Goal: Information Seeking & Learning: Learn about a topic

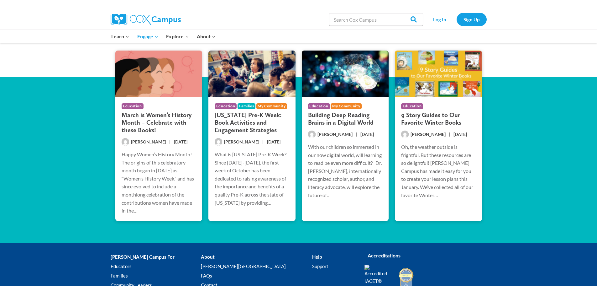
scroll to position [1221, 0]
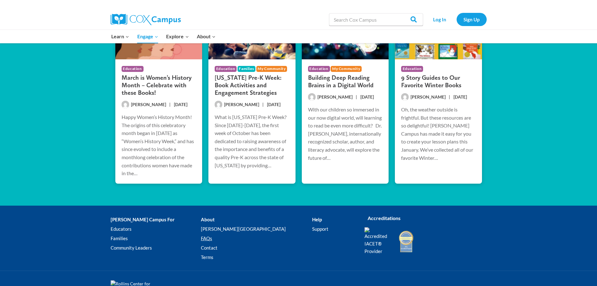
click at [213, 234] on link "FAQs" at bounding box center [256, 238] width 111 height 9
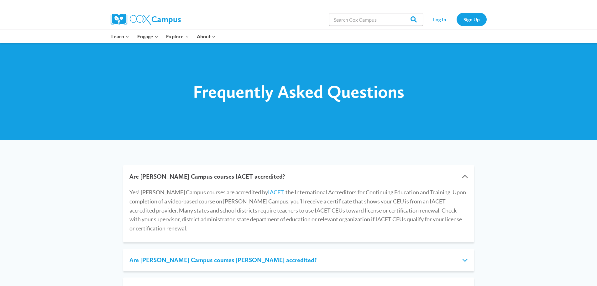
click at [170, 253] on button "Are Cox Campus courses IDA accredited?" at bounding box center [298, 259] width 351 height 23
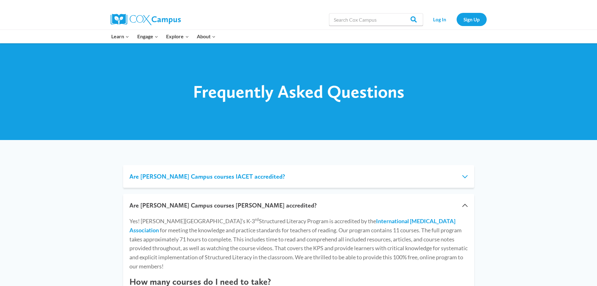
click at [145, 179] on button "Are Cox Campus courses IACET accredited?" at bounding box center [298, 176] width 351 height 23
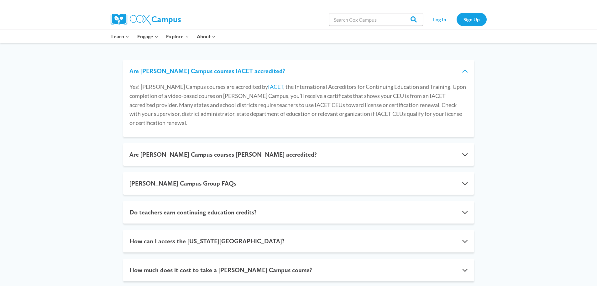
scroll to position [94, 0]
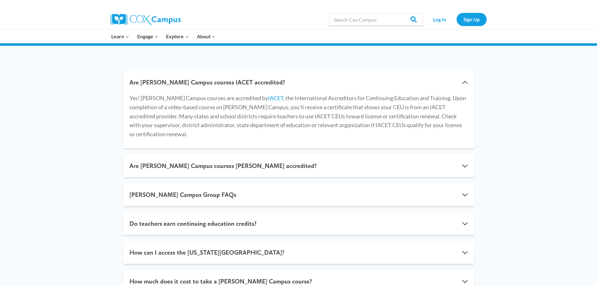
click at [142, 16] on img at bounding box center [146, 19] width 70 height 11
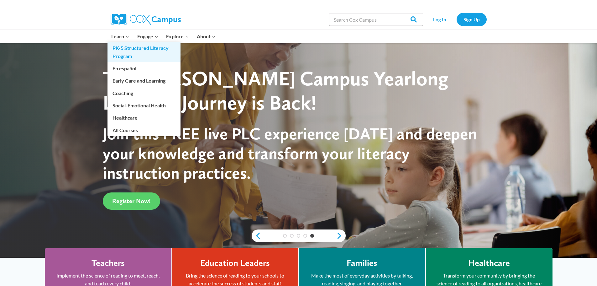
click at [119, 55] on link "PK-5 Structured Literacy Program" at bounding box center [144, 52] width 73 height 20
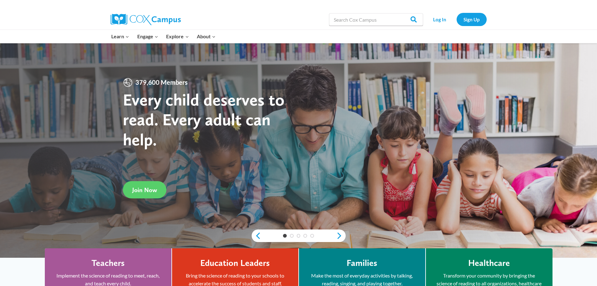
click at [264, 15] on div "Search in https://coxcampus.org/ Search Search Log In Sign Up" at bounding box center [371, 19] width 232 height 20
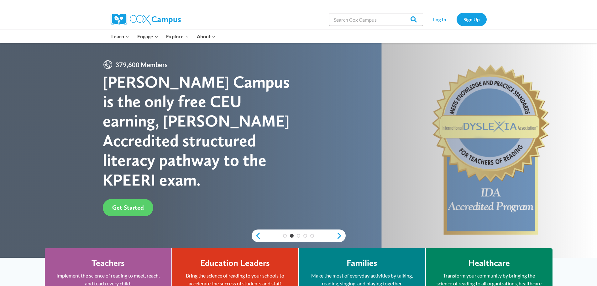
click at [254, 18] on div at bounding box center [183, 19] width 145 height 20
